Goal: Information Seeking & Learning: Learn about a topic

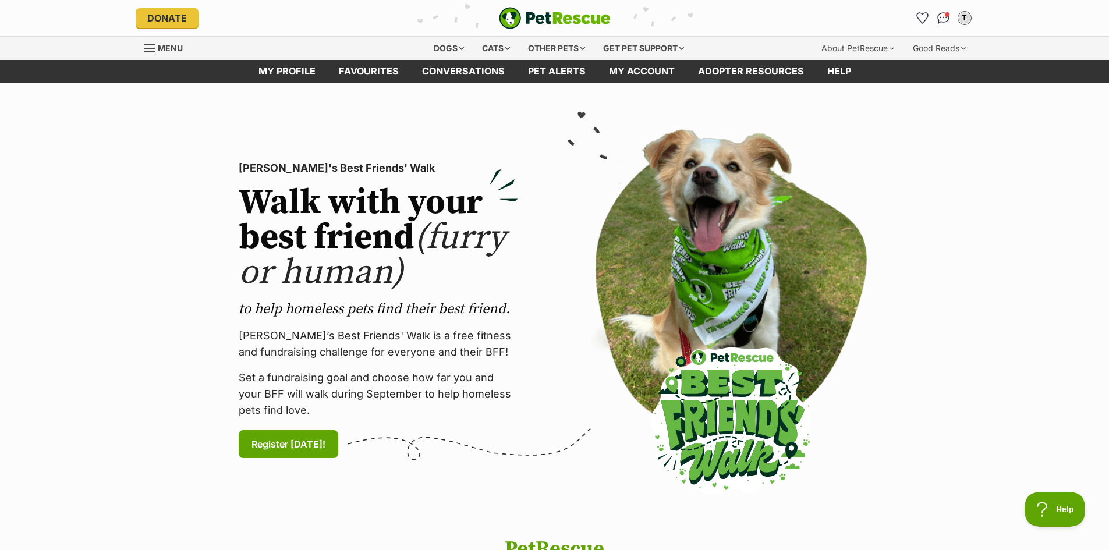
click at [172, 41] on link "Menu" at bounding box center [167, 47] width 47 height 21
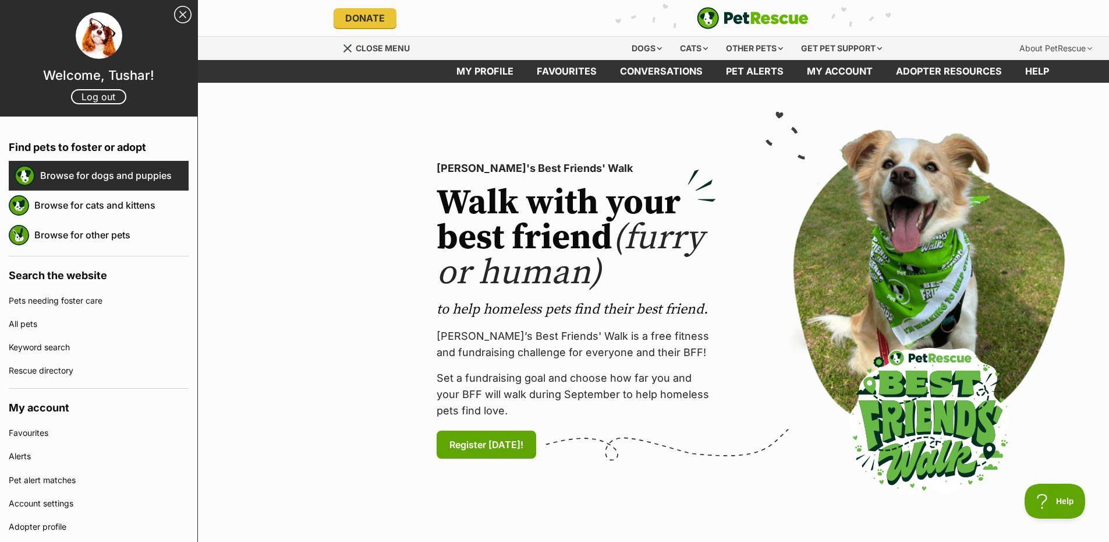
click at [131, 169] on link "Browse for dogs and puppies" at bounding box center [114, 175] width 148 height 24
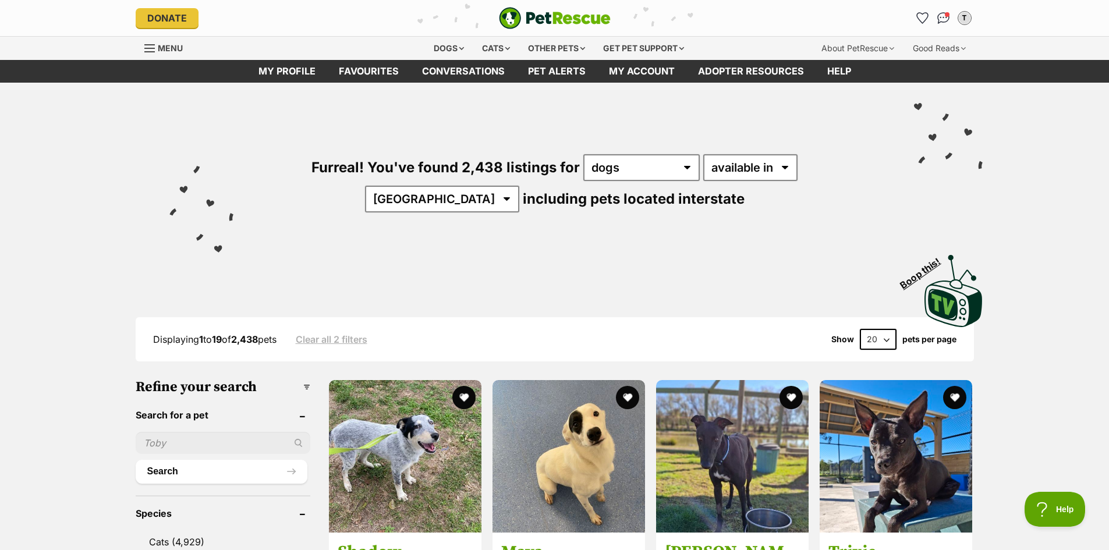
click at [186, 444] on input "text" at bounding box center [223, 443] width 175 height 22
type input "[PERSON_NAME]"
click at [217, 470] on button "Search" at bounding box center [222, 471] width 172 height 23
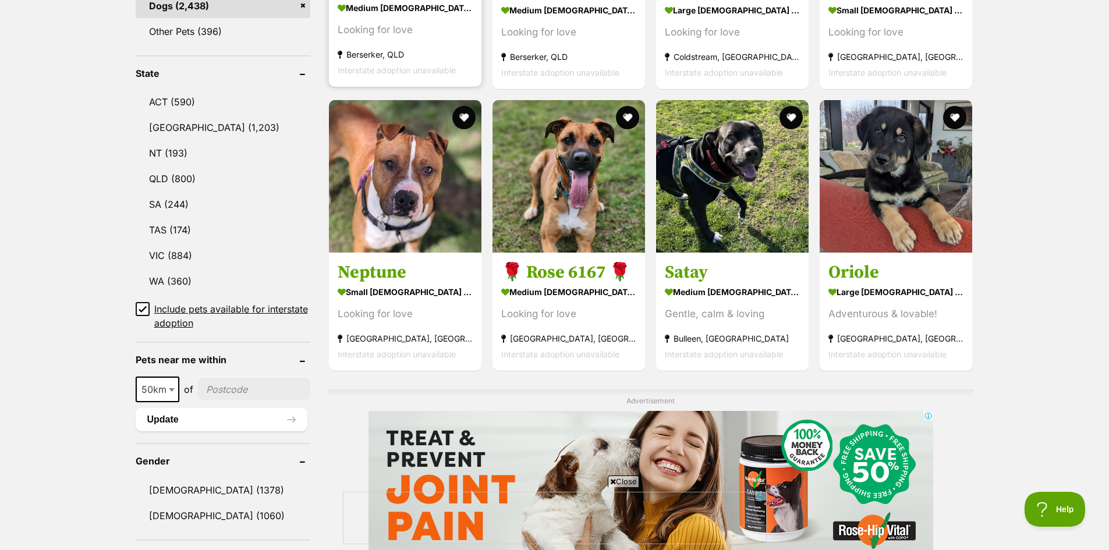
scroll to position [582, 0]
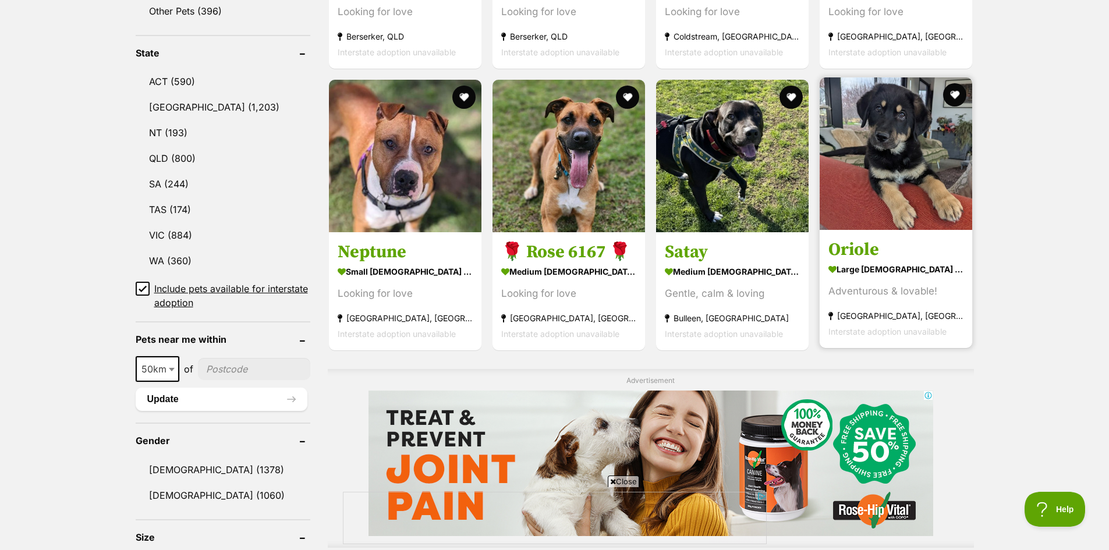
click at [870, 173] on img at bounding box center [896, 153] width 153 height 153
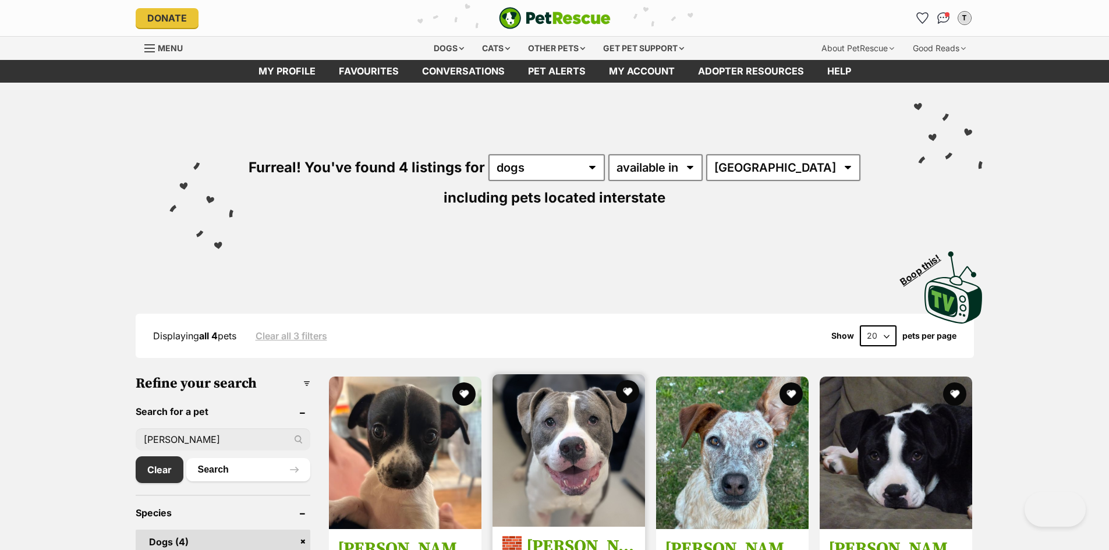
click at [554, 443] on img at bounding box center [569, 450] width 153 height 153
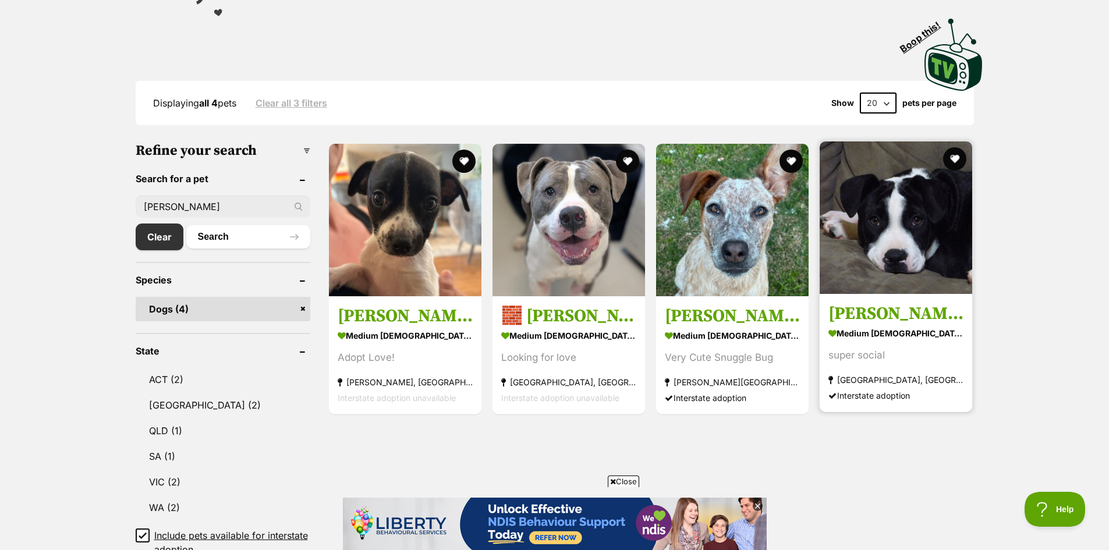
click at [864, 262] on img at bounding box center [896, 217] width 153 height 153
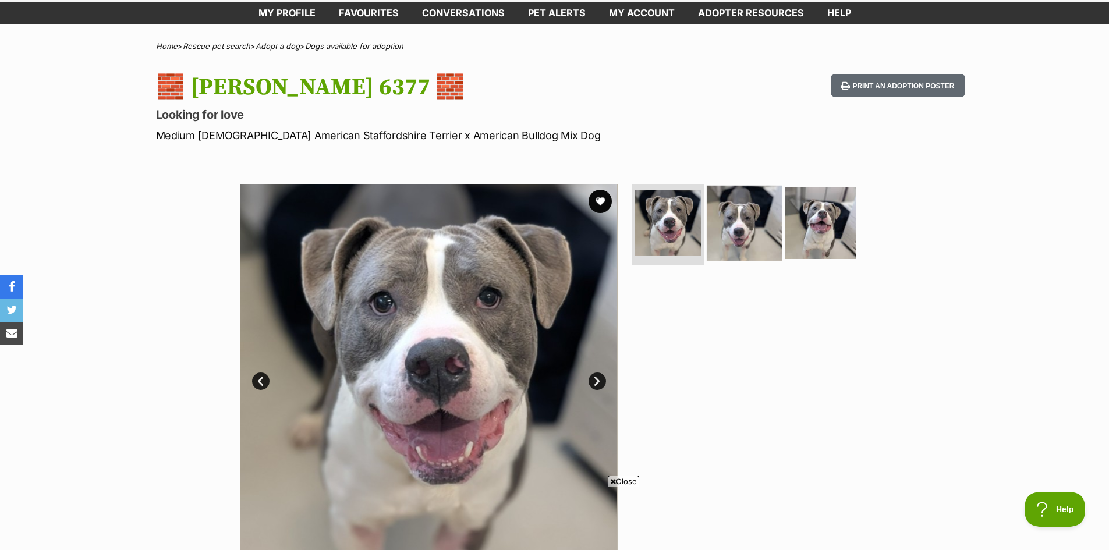
click at [751, 235] on img at bounding box center [744, 222] width 75 height 75
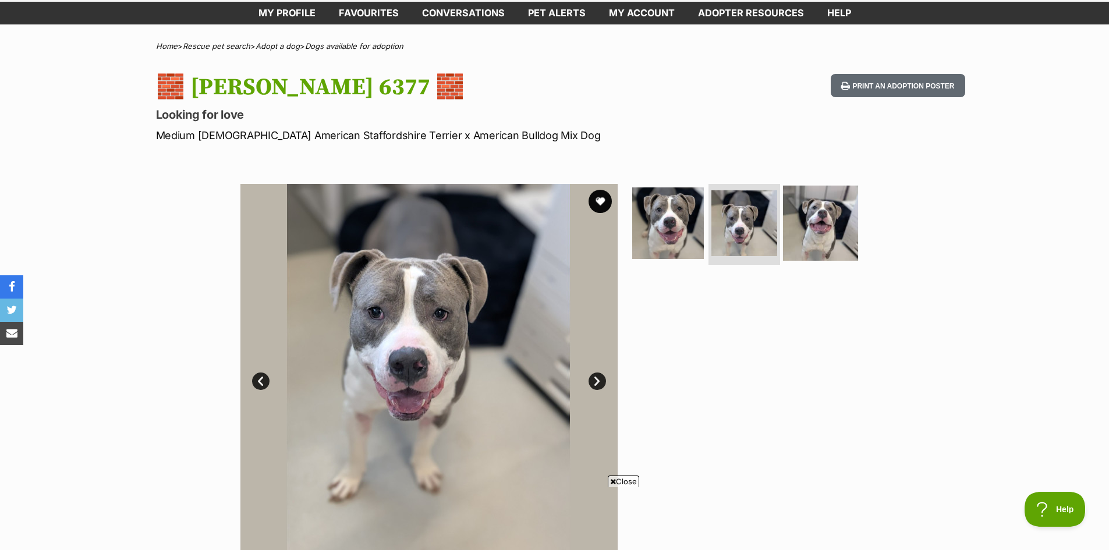
click at [805, 245] on img at bounding box center [820, 222] width 75 height 75
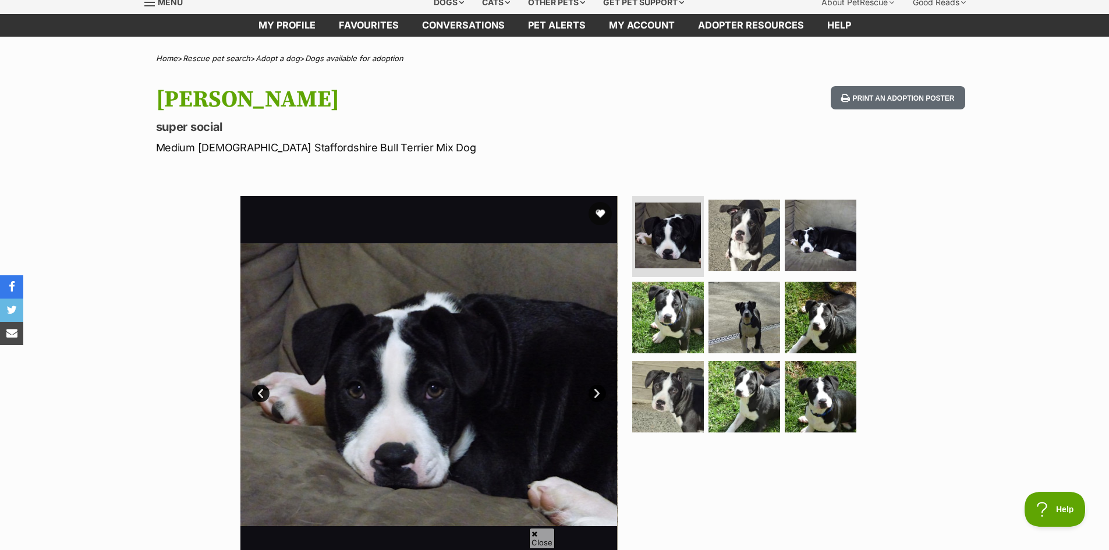
scroll to position [58, 0]
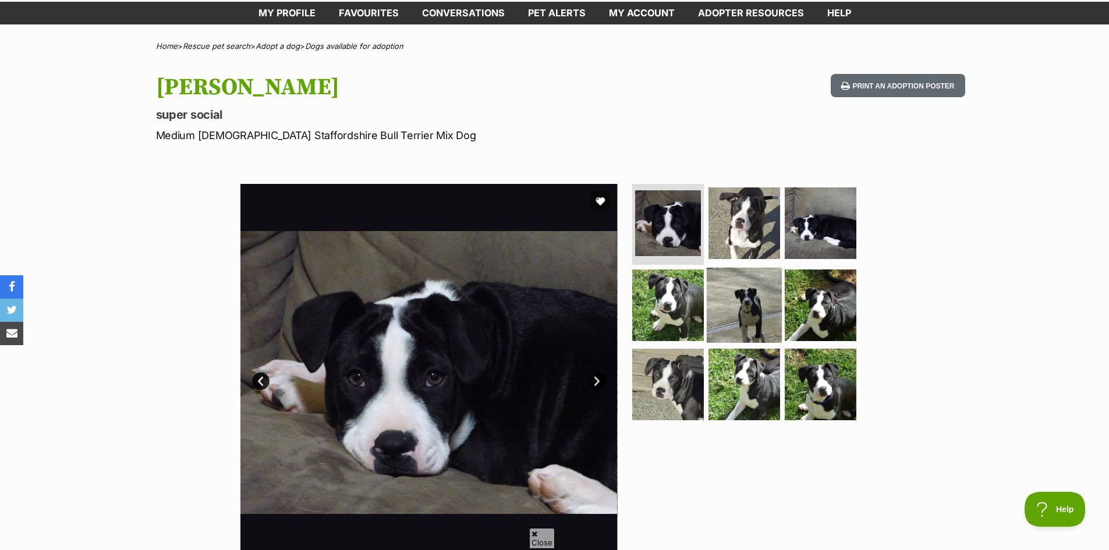
click at [744, 297] on img at bounding box center [744, 305] width 75 height 75
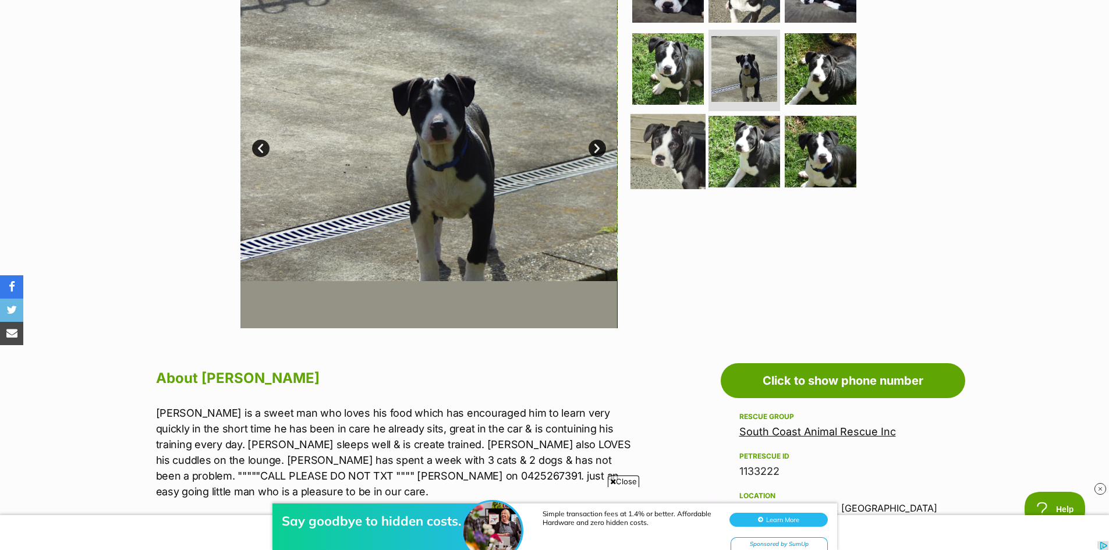
scroll to position [0, 0]
click at [657, 151] on img at bounding box center [668, 151] width 75 height 75
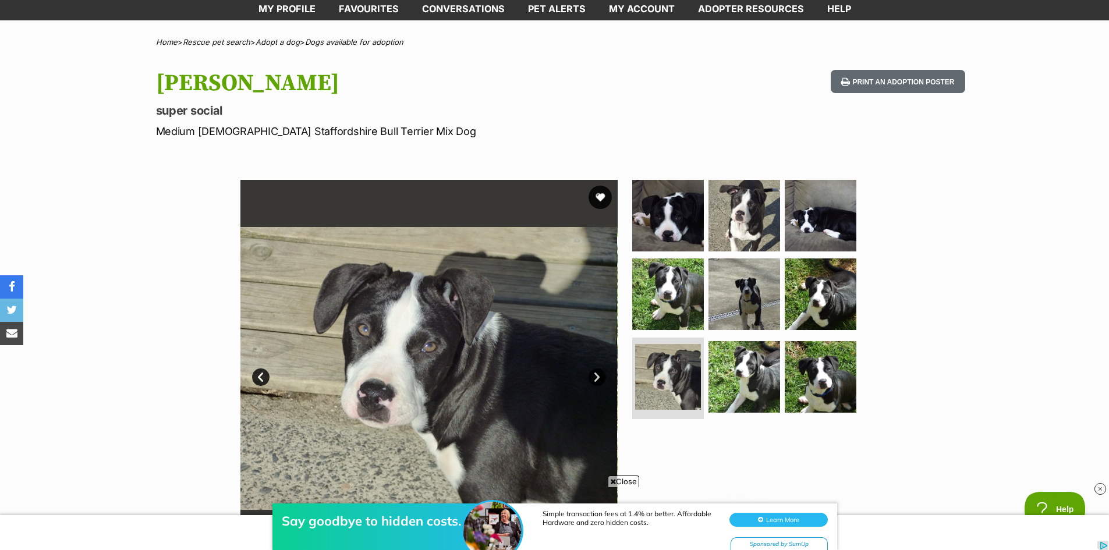
scroll to position [58, 0]
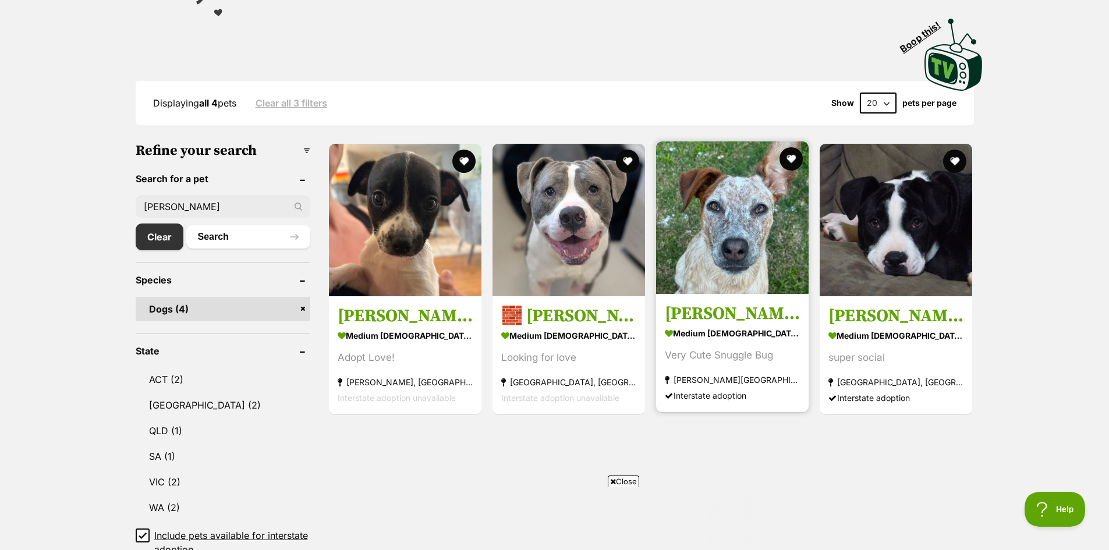
click at [749, 255] on img at bounding box center [732, 217] width 153 height 153
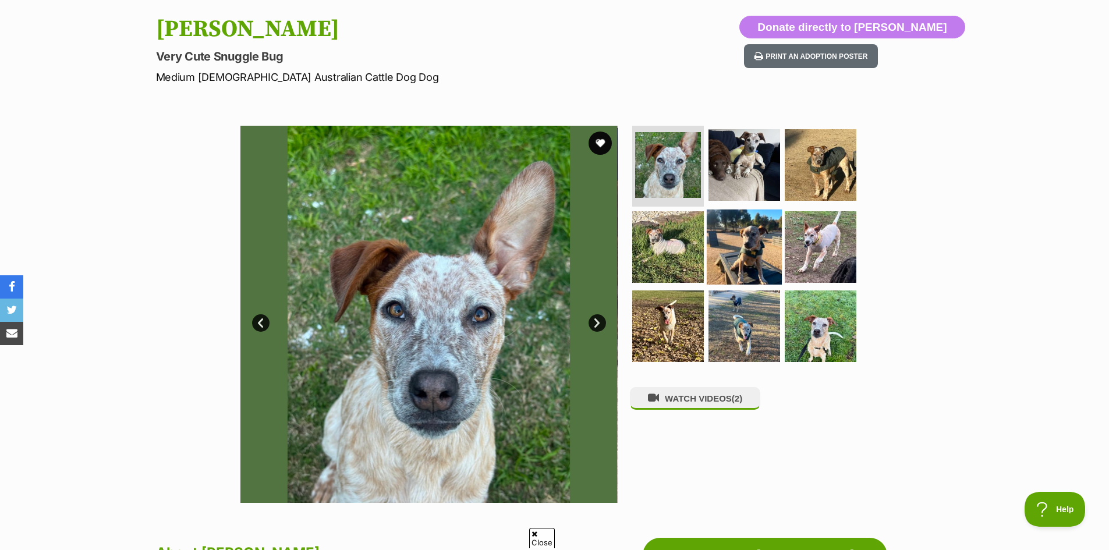
click at [737, 254] on img at bounding box center [744, 247] width 75 height 75
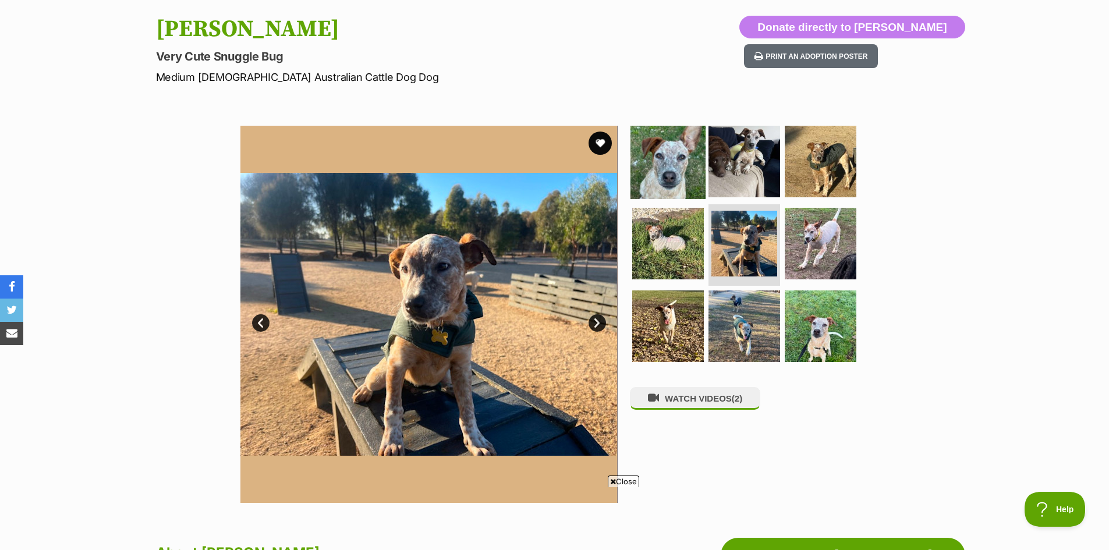
click at [638, 178] on img at bounding box center [668, 160] width 75 height 75
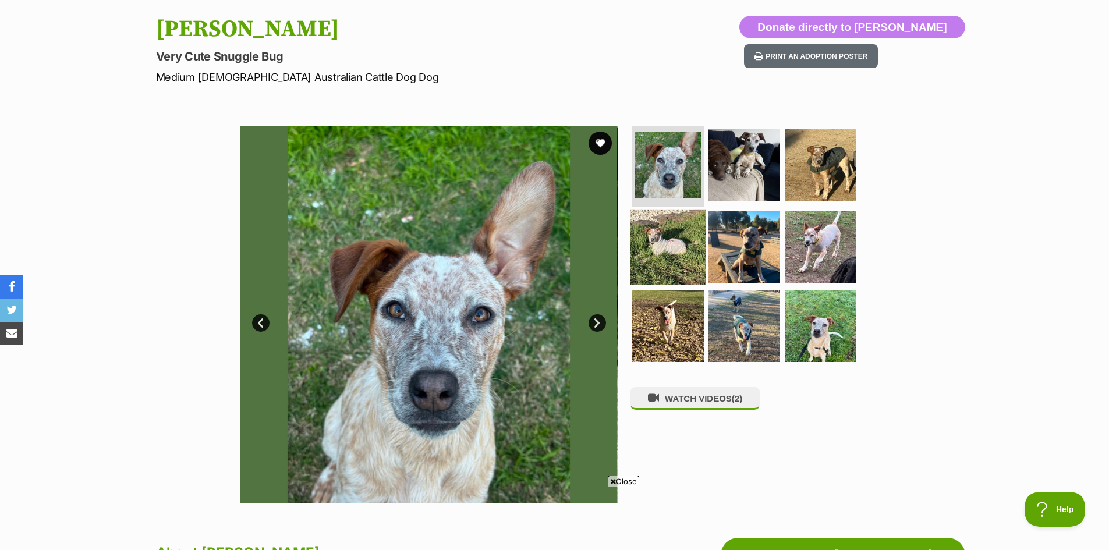
click at [645, 222] on img at bounding box center [668, 247] width 75 height 75
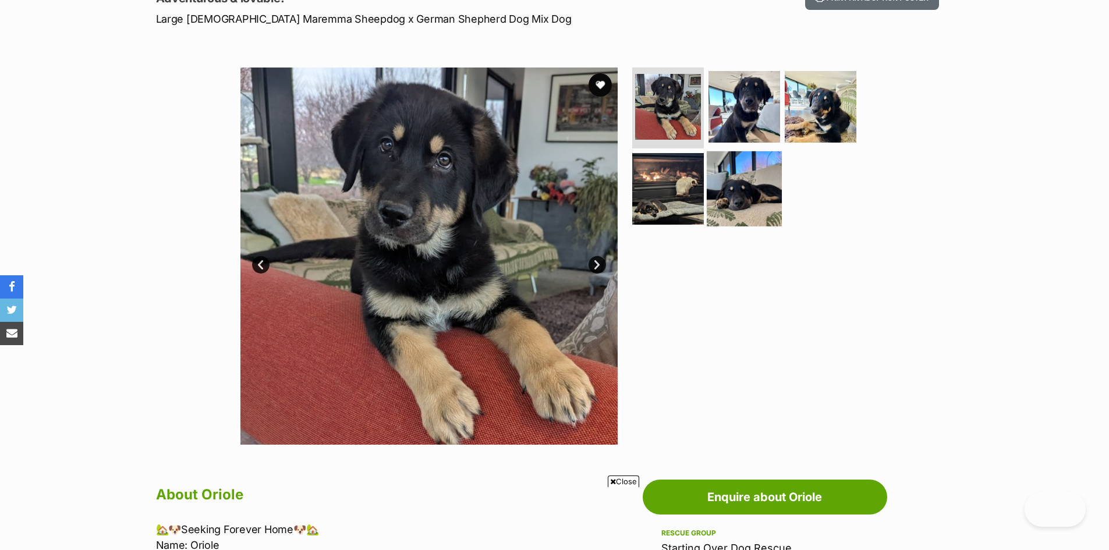
click at [744, 191] on img at bounding box center [744, 188] width 75 height 75
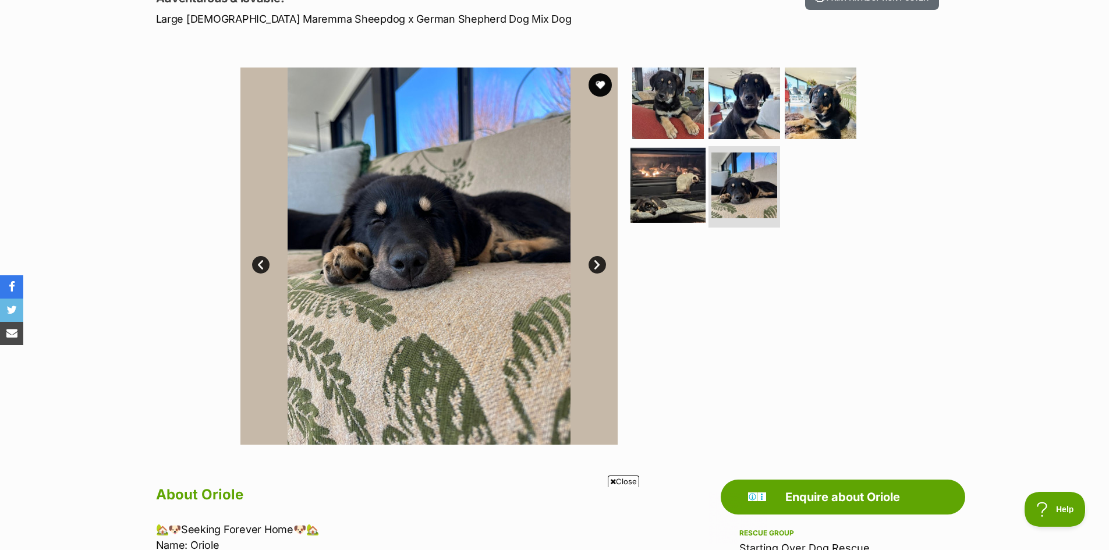
click at [698, 187] on img at bounding box center [668, 185] width 75 height 75
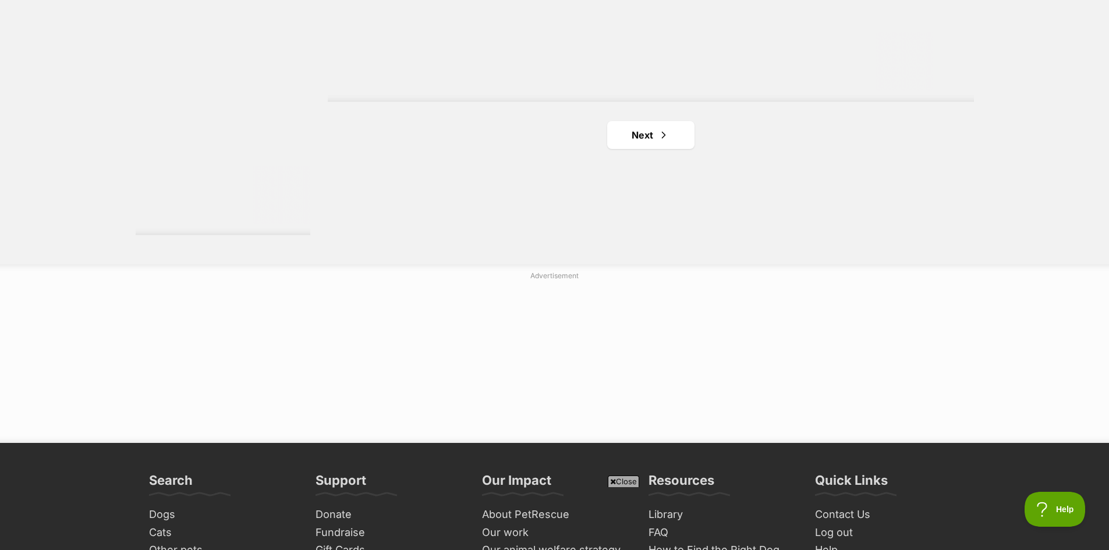
scroll to position [2206, 0]
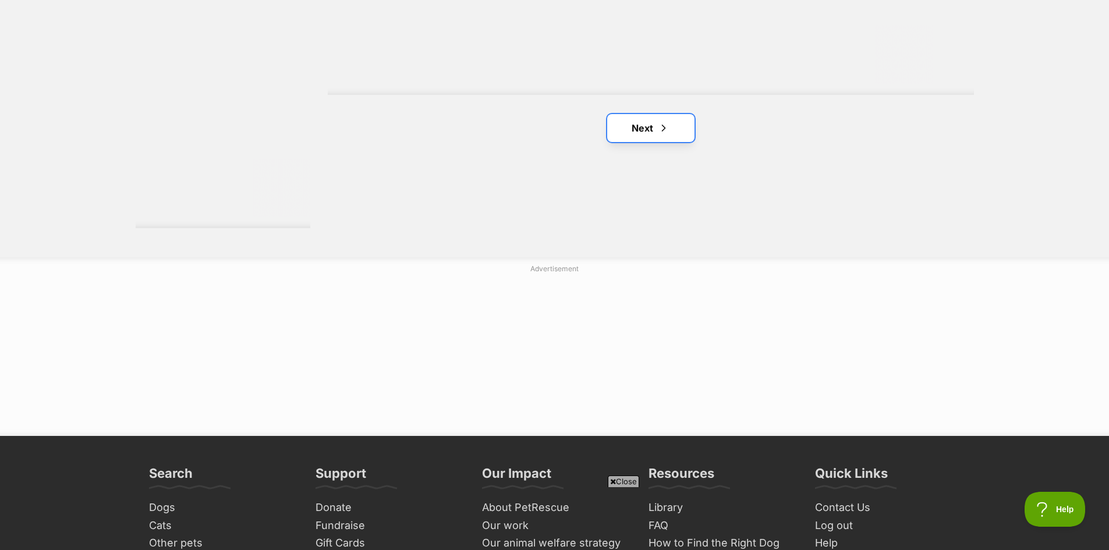
click at [630, 133] on link "Next" at bounding box center [650, 128] width 87 height 28
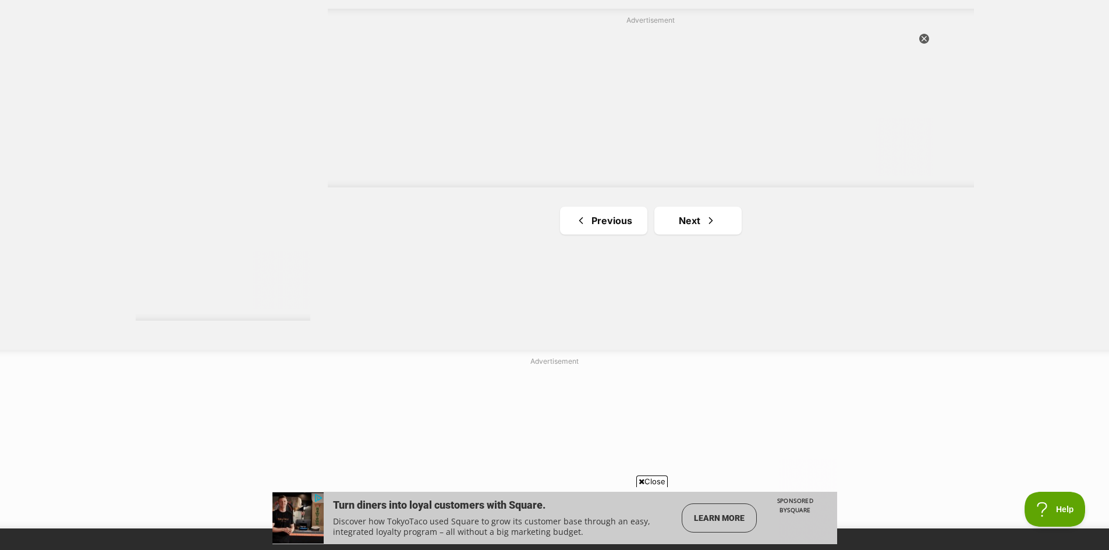
scroll to position [2271, 0]
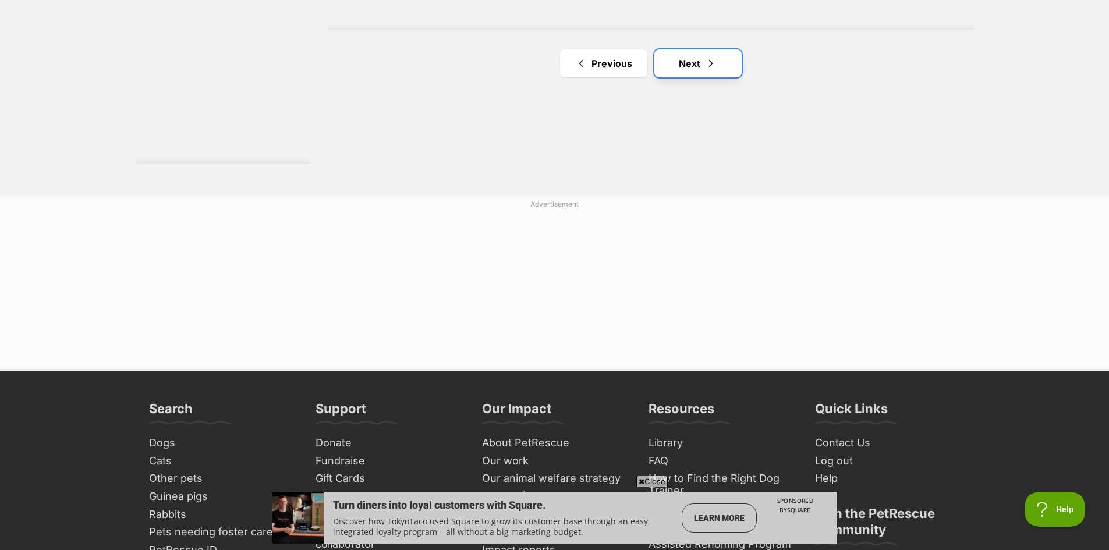
click at [688, 68] on link "Next" at bounding box center [697, 63] width 87 height 28
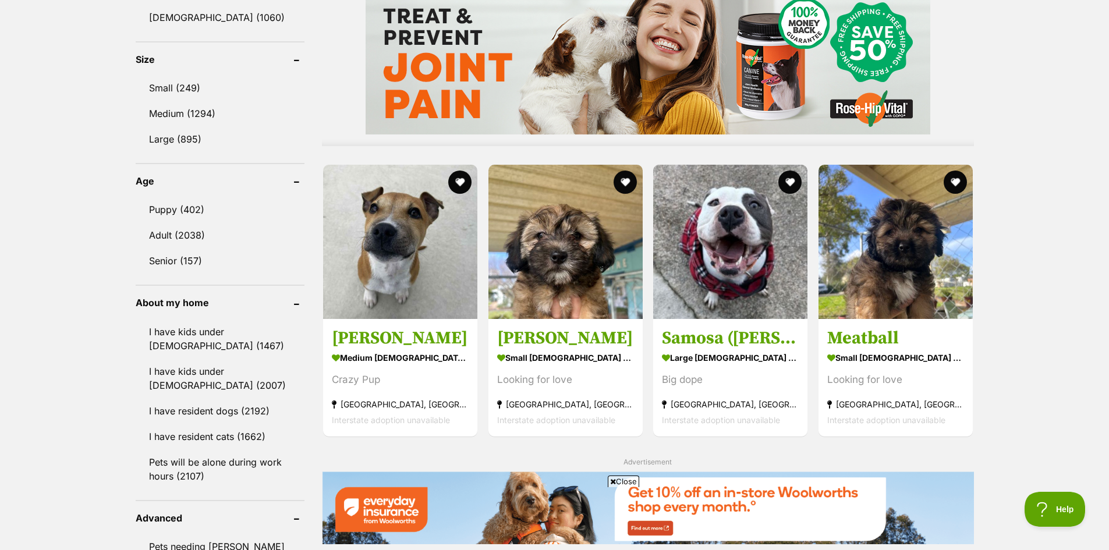
scroll to position [1048, 0]
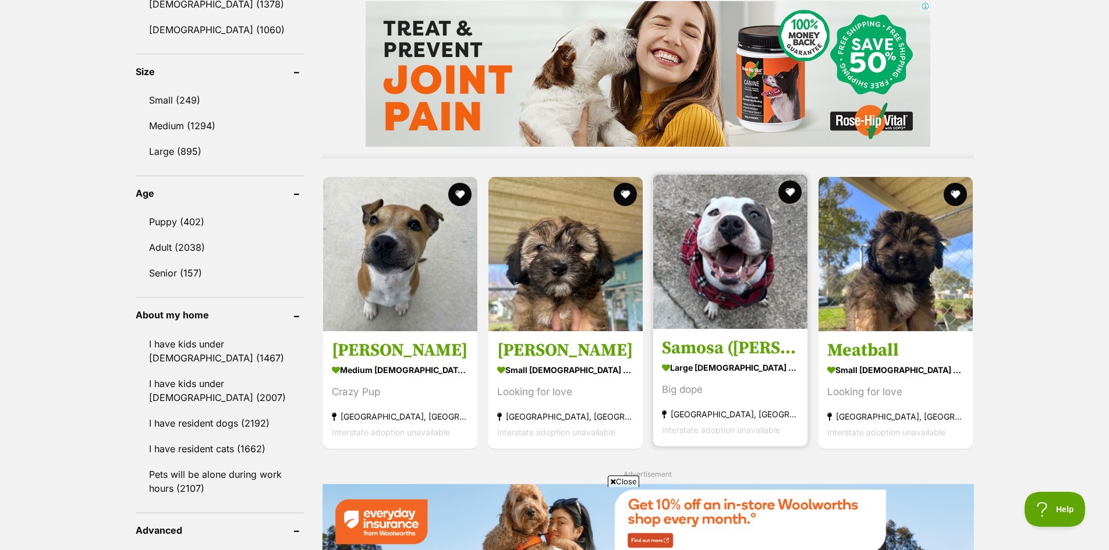
click at [708, 252] on img at bounding box center [730, 252] width 154 height 154
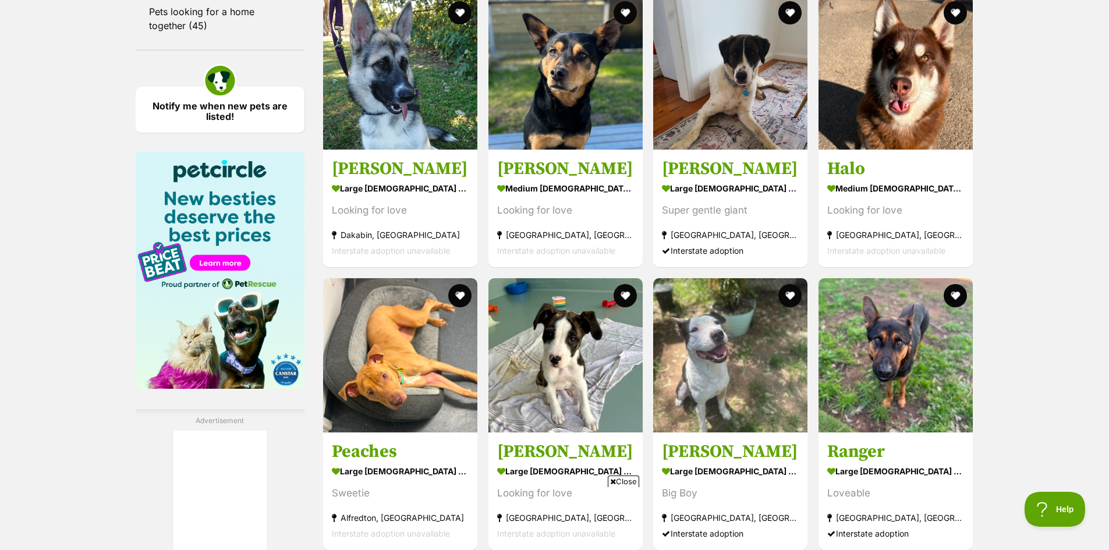
scroll to position [1689, 0]
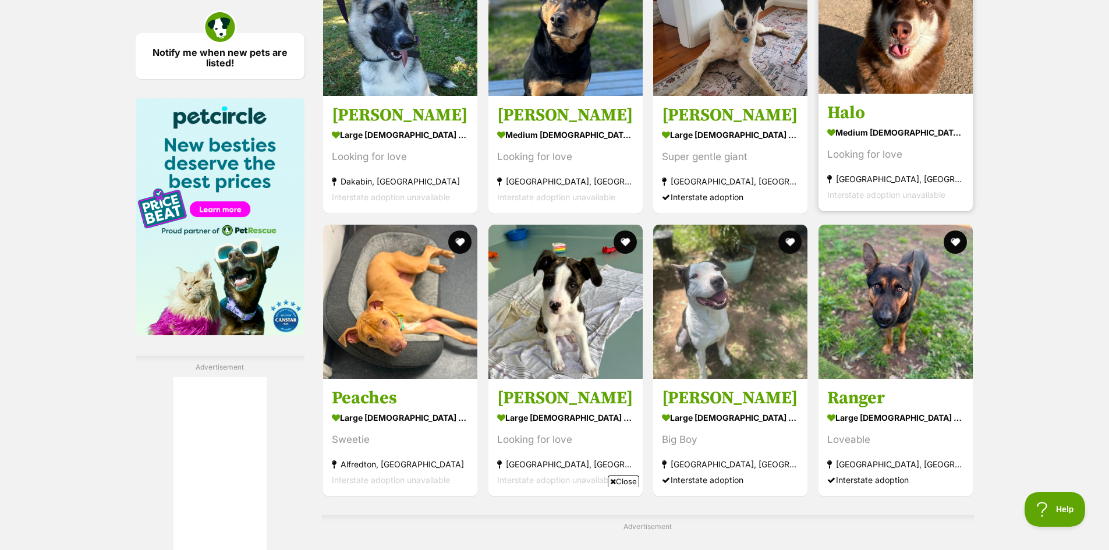
click at [898, 45] on img at bounding box center [896, 16] width 154 height 154
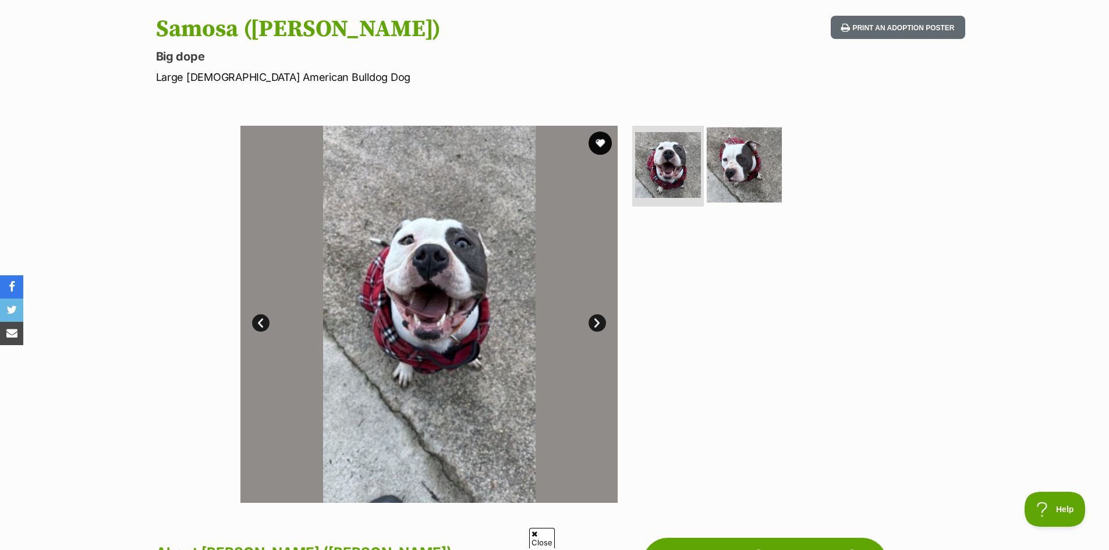
click at [731, 159] on img at bounding box center [744, 164] width 75 height 75
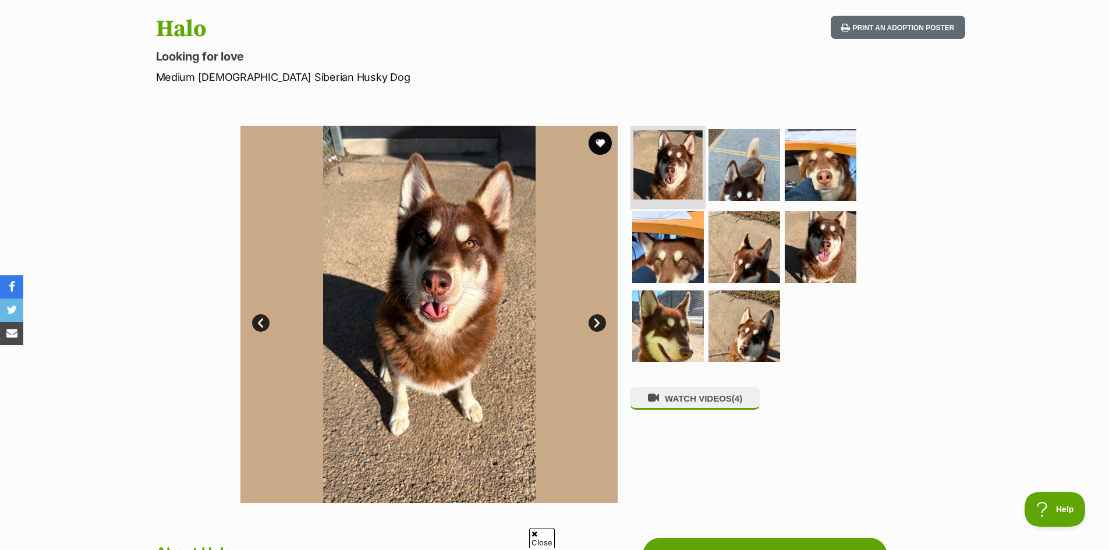
click at [681, 170] on img at bounding box center [668, 164] width 69 height 69
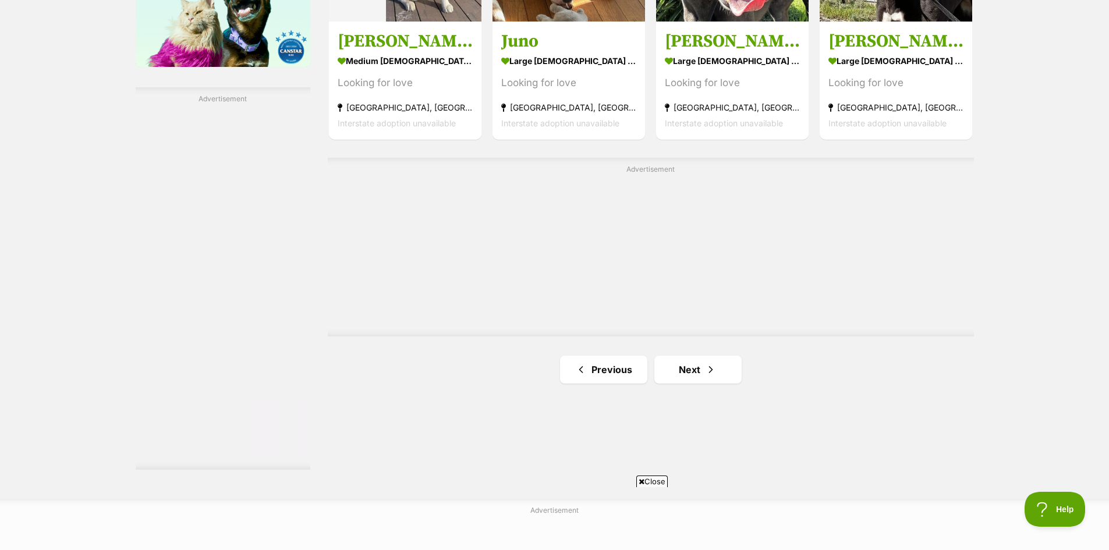
scroll to position [1980, 0]
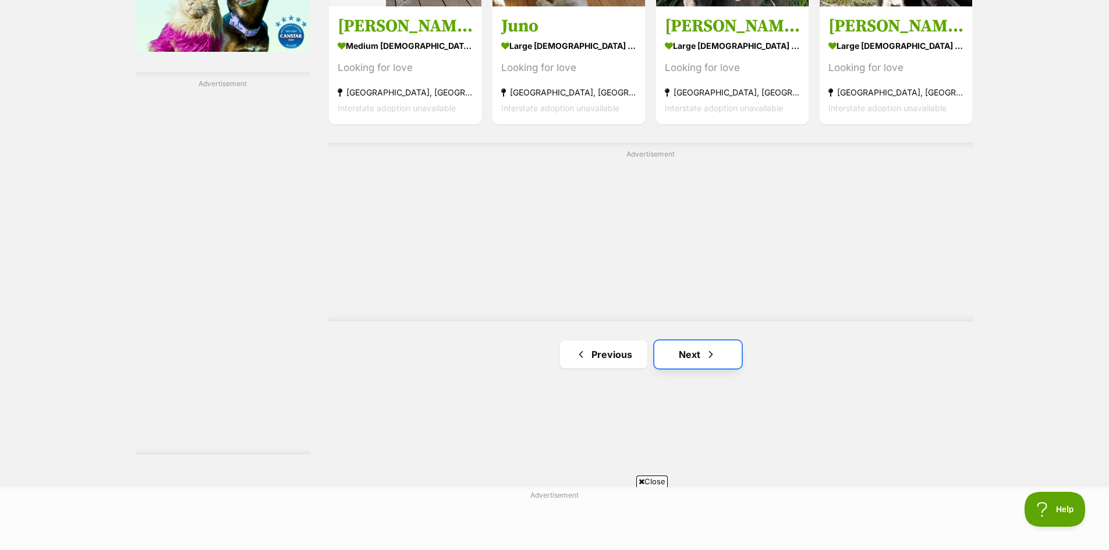
click at [702, 341] on link "Next" at bounding box center [697, 355] width 87 height 28
